Goal: Information Seeking & Learning: Learn about a topic

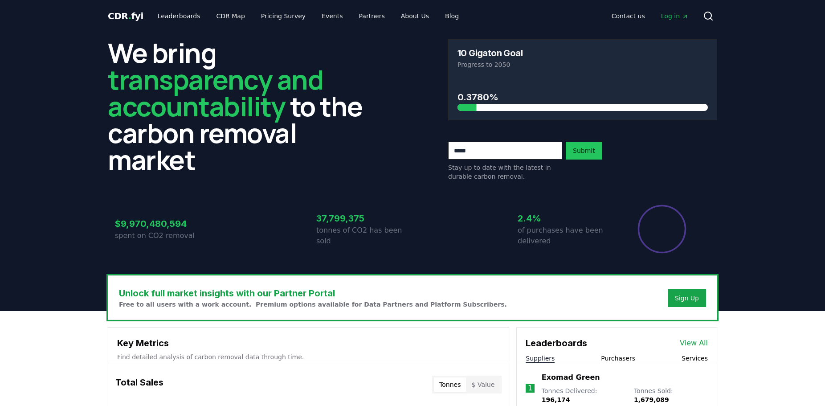
scroll to position [570, 0]
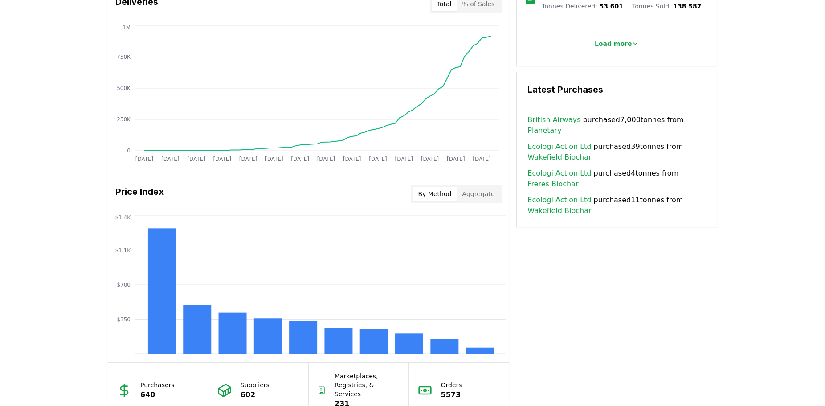
click at [681, 115] on body "CDR . fyi Leaderboards CDR Map Pricing Survey Events Partners About Us Blog Con…" at bounding box center [412, 13] width 825 height 1167
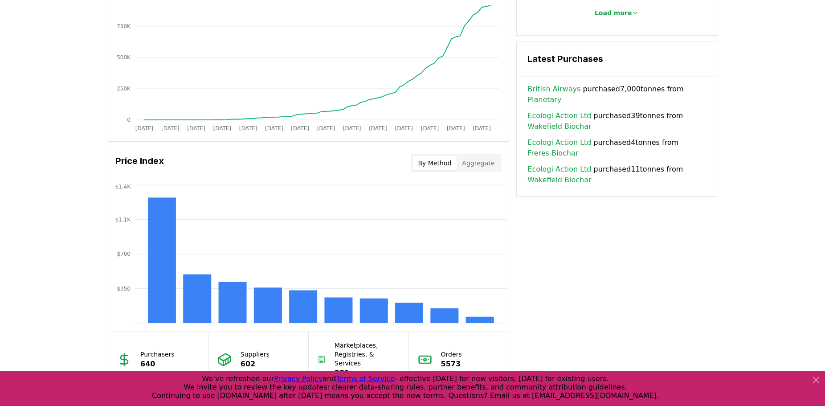
scroll to position [525, 0]
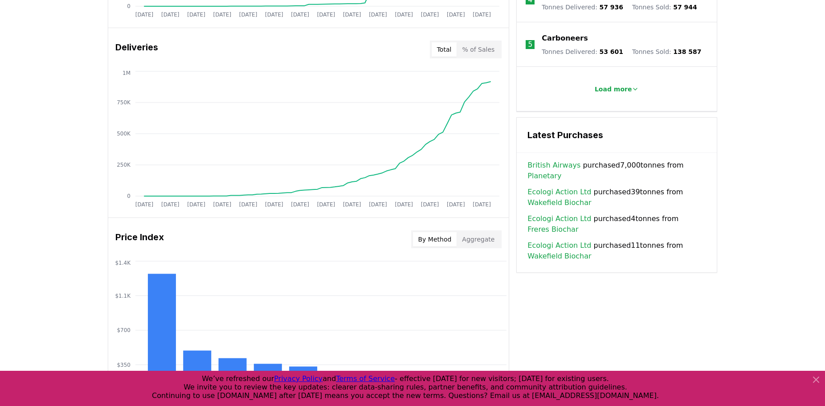
click at [558, 197] on link "Wakefield Biochar" at bounding box center [559, 202] width 64 height 11
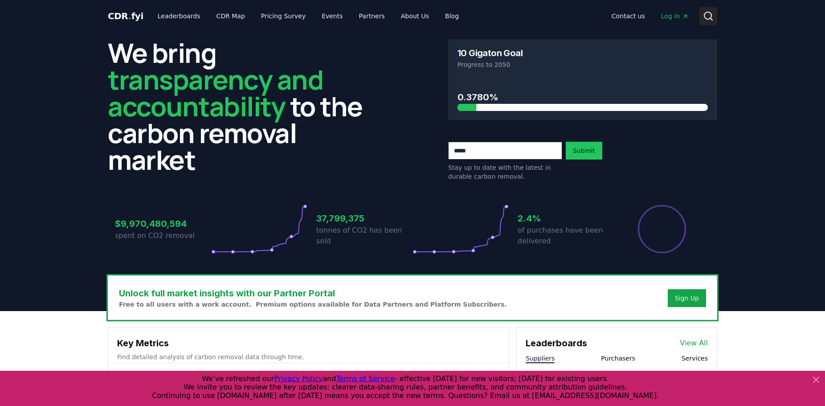
click at [710, 17] on icon at bounding box center [708, 16] width 11 height 11
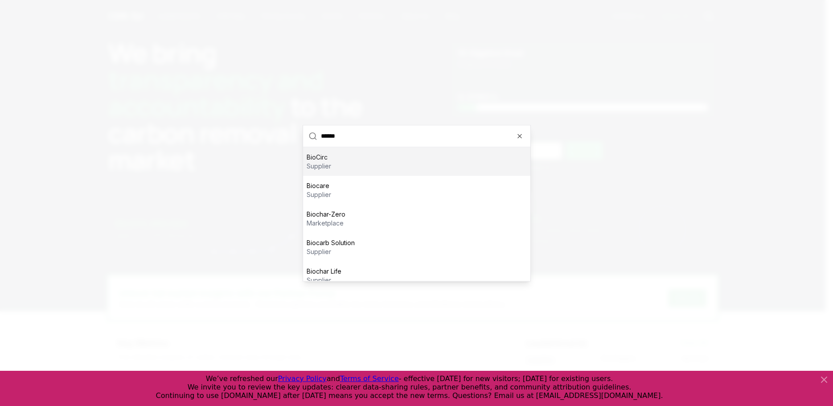
type input "*******"
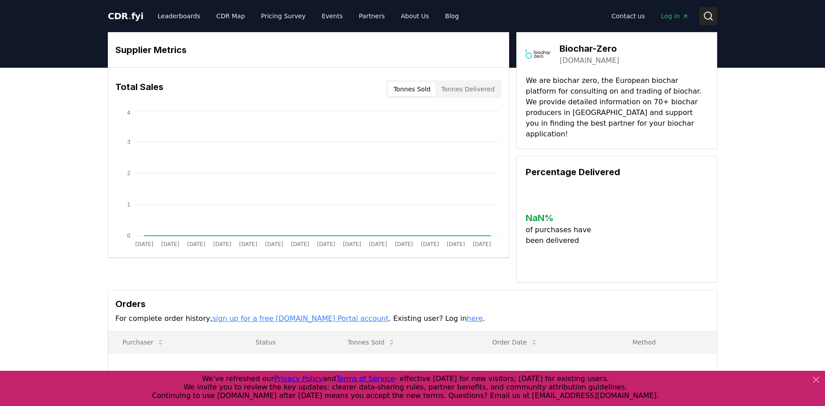
click at [704, 15] on circle at bounding box center [707, 15] width 7 height 7
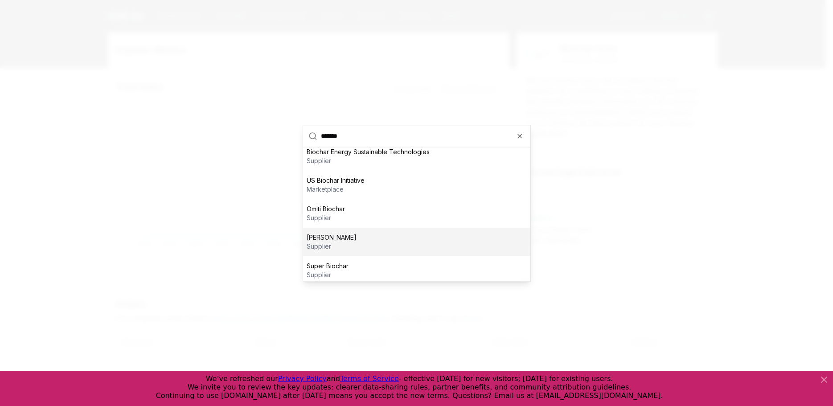
scroll to position [123, 0]
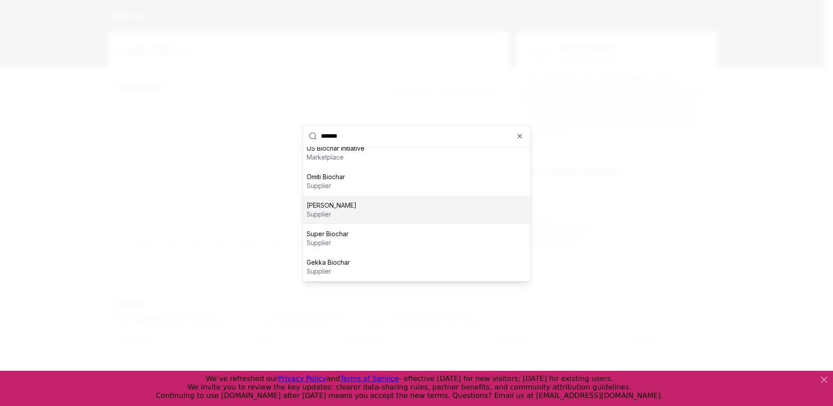
click at [320, 207] on p "[PERSON_NAME]" at bounding box center [332, 204] width 50 height 9
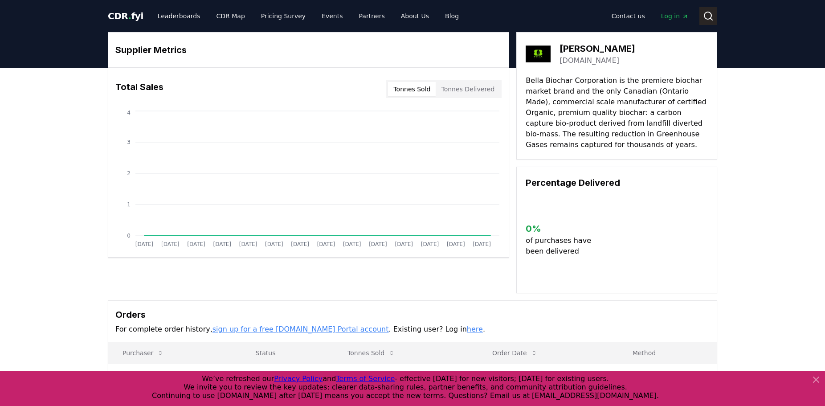
click at [709, 16] on icon at bounding box center [708, 16] width 11 height 11
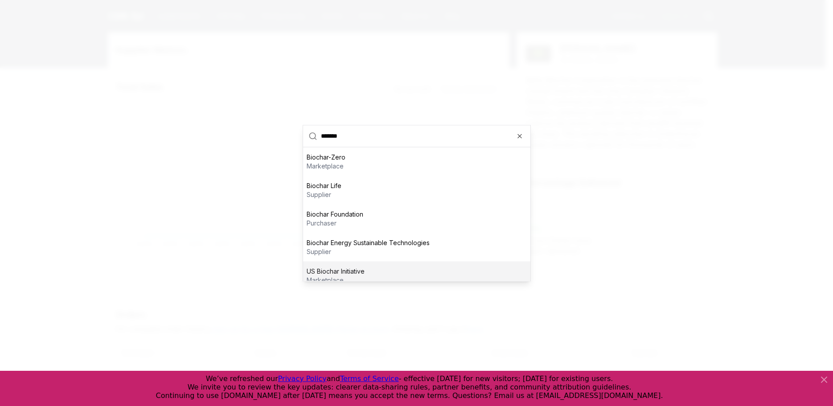
click at [338, 273] on p "US Biochar Initiative" at bounding box center [336, 270] width 58 height 9
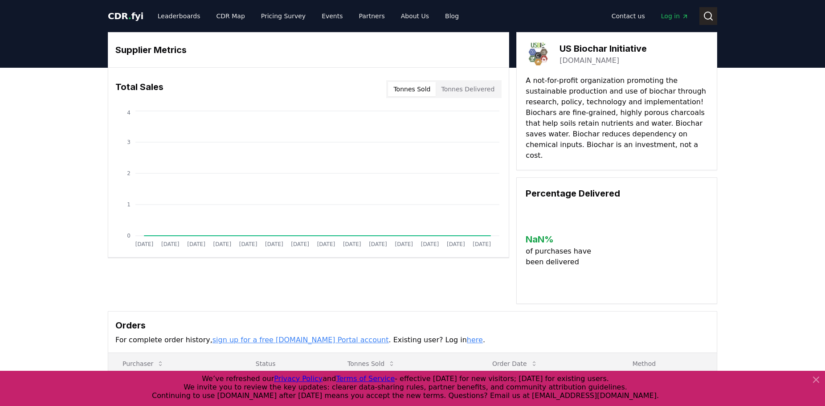
click at [709, 15] on icon at bounding box center [708, 16] width 11 height 11
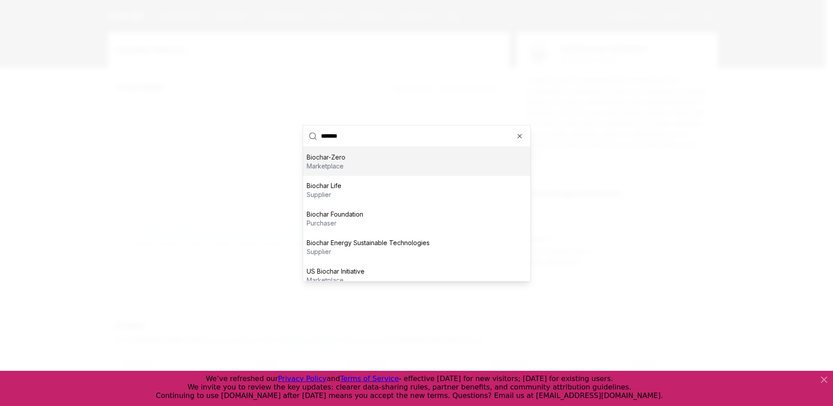
click at [327, 159] on p "Biochar-Zero" at bounding box center [326, 156] width 39 height 9
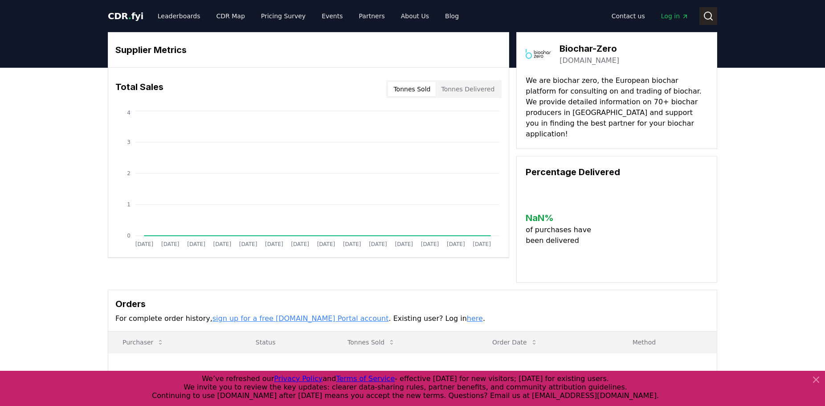
click at [707, 14] on icon at bounding box center [708, 16] width 11 height 11
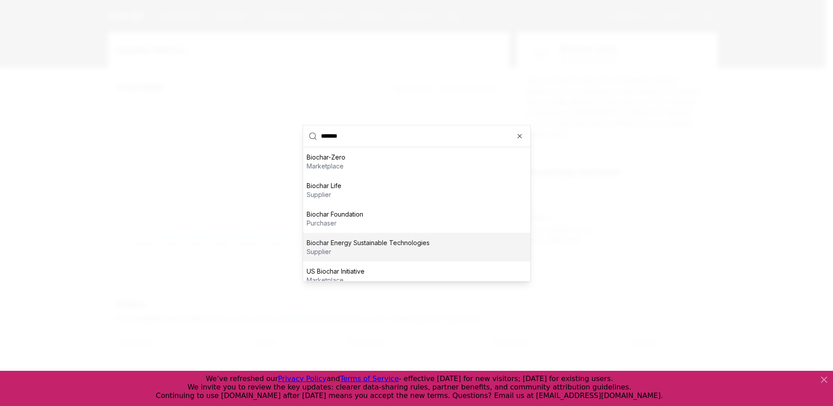
click at [399, 242] on p "Biochar Energy Sustainable Technologies" at bounding box center [368, 242] width 123 height 9
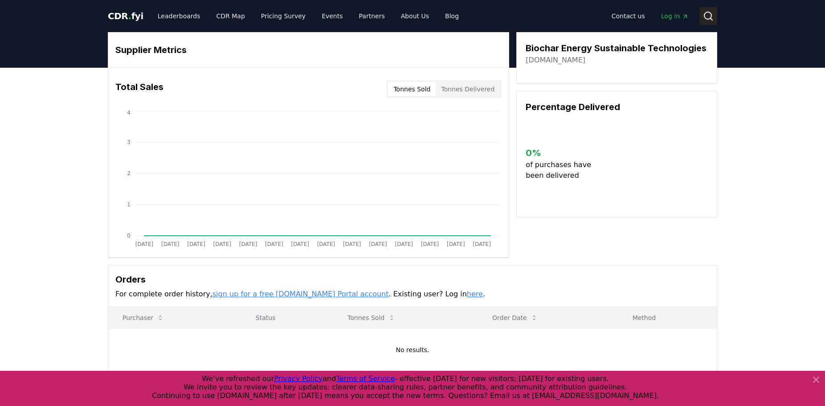
click at [708, 13] on icon at bounding box center [708, 16] width 11 height 11
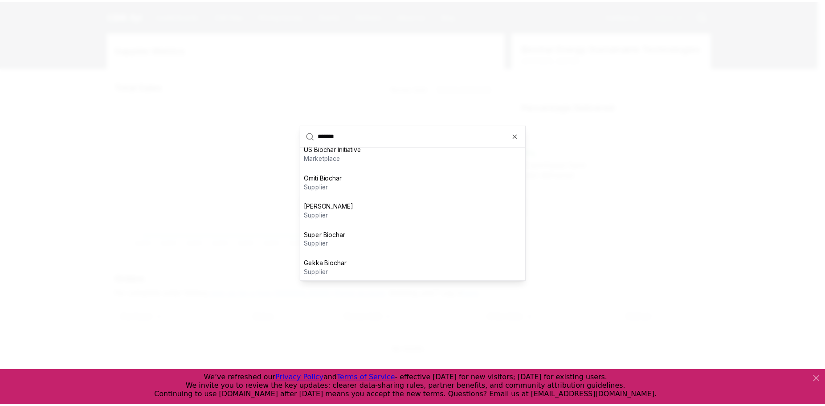
scroll to position [123, 0]
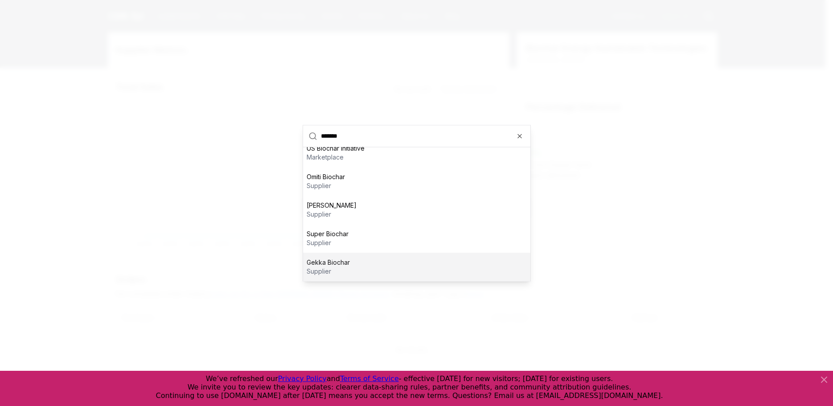
click at [320, 265] on p "Gekka Biochar" at bounding box center [328, 262] width 43 height 9
